Goal: Transaction & Acquisition: Purchase product/service

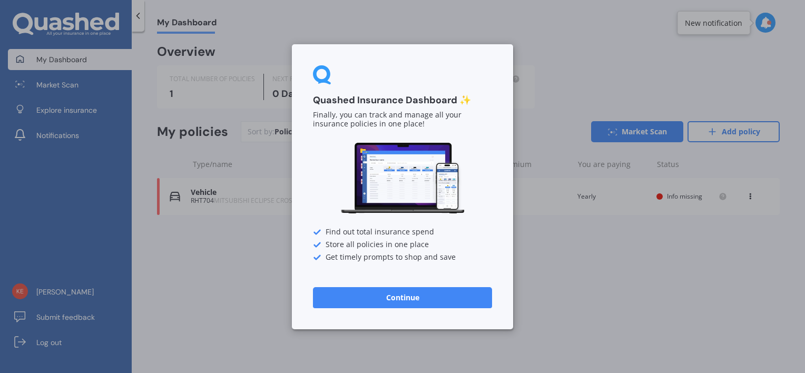
click at [408, 302] on button "Continue" at bounding box center [402, 296] width 179 height 21
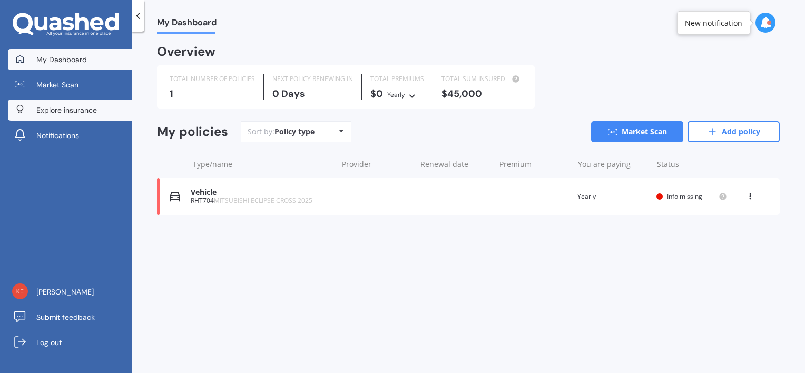
click at [74, 109] on span "Explore insurance" at bounding box center [66, 110] width 61 height 11
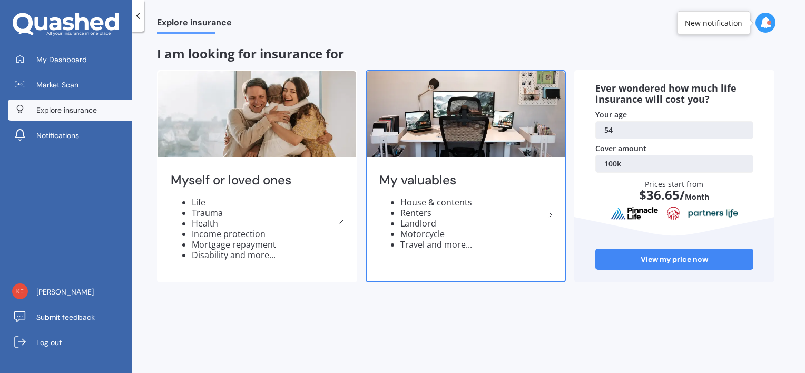
click at [421, 242] on li "Travel and more..." at bounding box center [471, 244] width 143 height 11
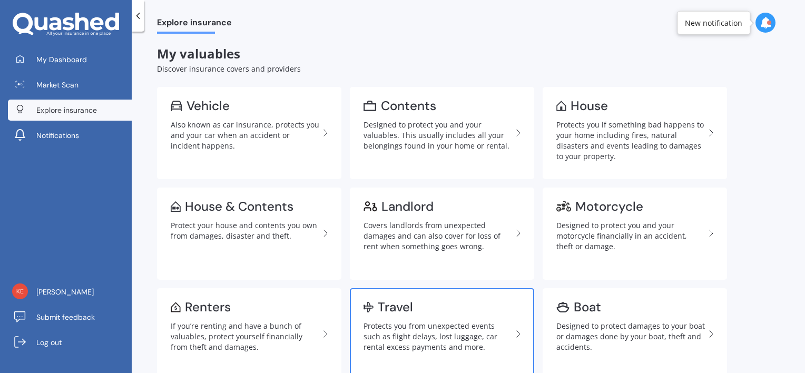
click at [402, 302] on div "Travel" at bounding box center [395, 307] width 35 height 11
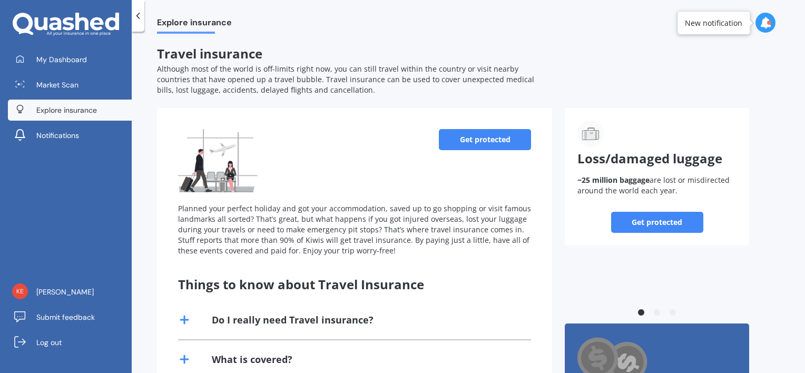
click at [495, 140] on link "Get protected" at bounding box center [485, 139] width 92 height 21
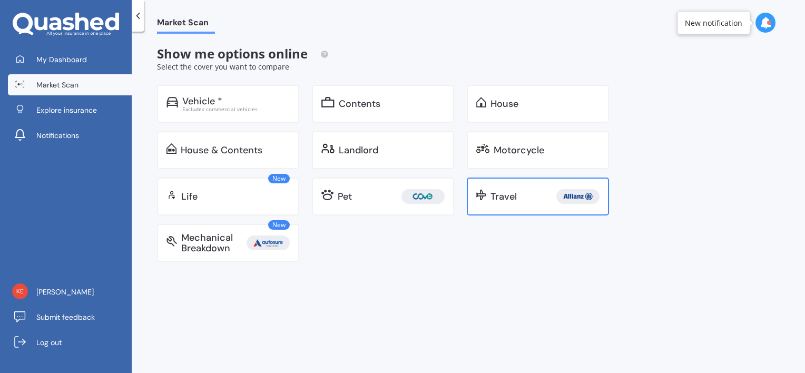
click at [516, 200] on div "Travel" at bounding box center [503, 196] width 26 height 11
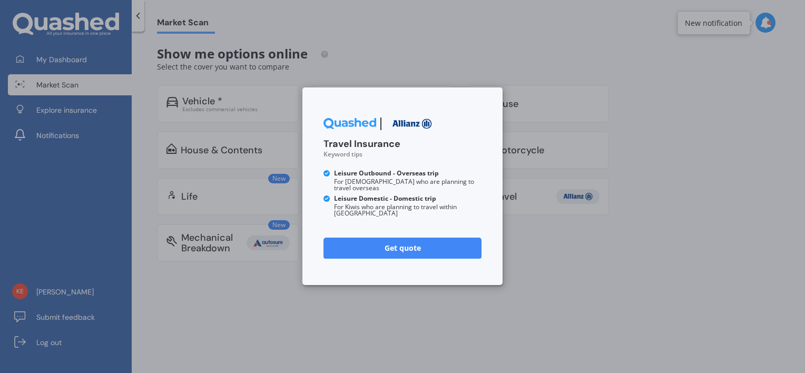
click at [402, 242] on link "Get quote" at bounding box center [402, 248] width 158 height 21
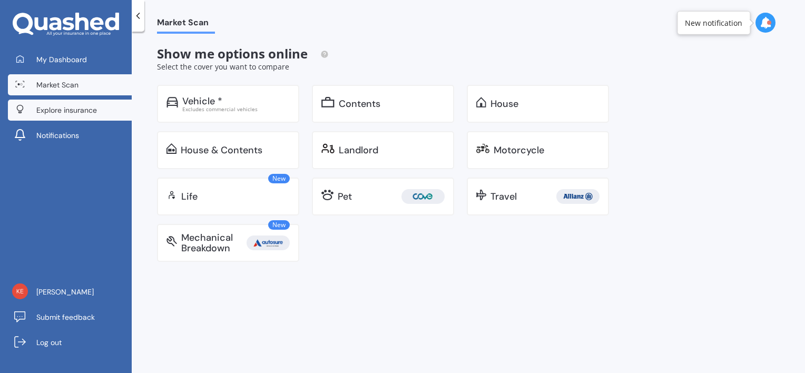
click at [53, 113] on span "Explore insurance" at bounding box center [66, 110] width 61 height 11
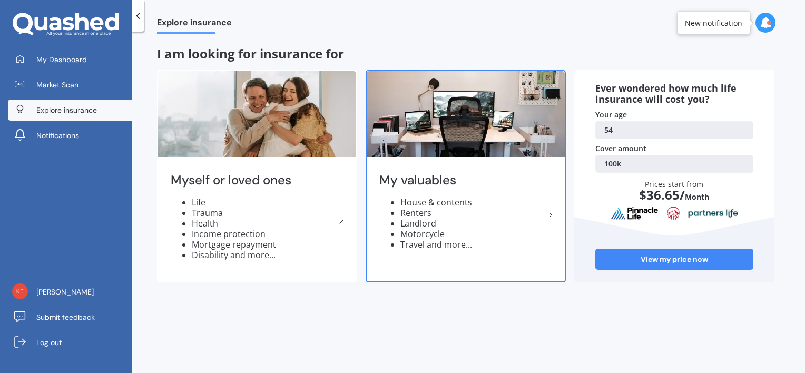
click at [422, 241] on li "Travel and more..." at bounding box center [471, 244] width 143 height 11
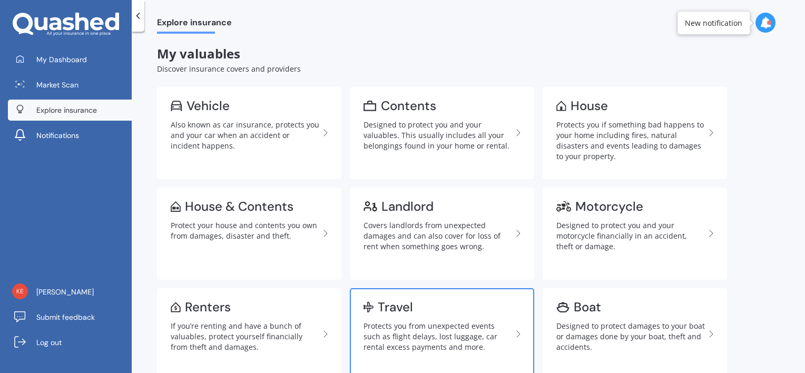
click at [413, 307] on div "Travel" at bounding box center [437, 307] width 149 height 11
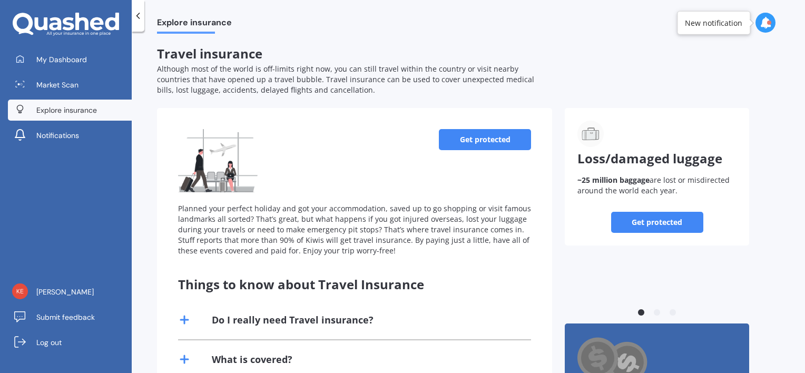
click at [641, 217] on link "Get protected" at bounding box center [657, 222] width 92 height 21
